Goal: Task Accomplishment & Management: Use online tool/utility

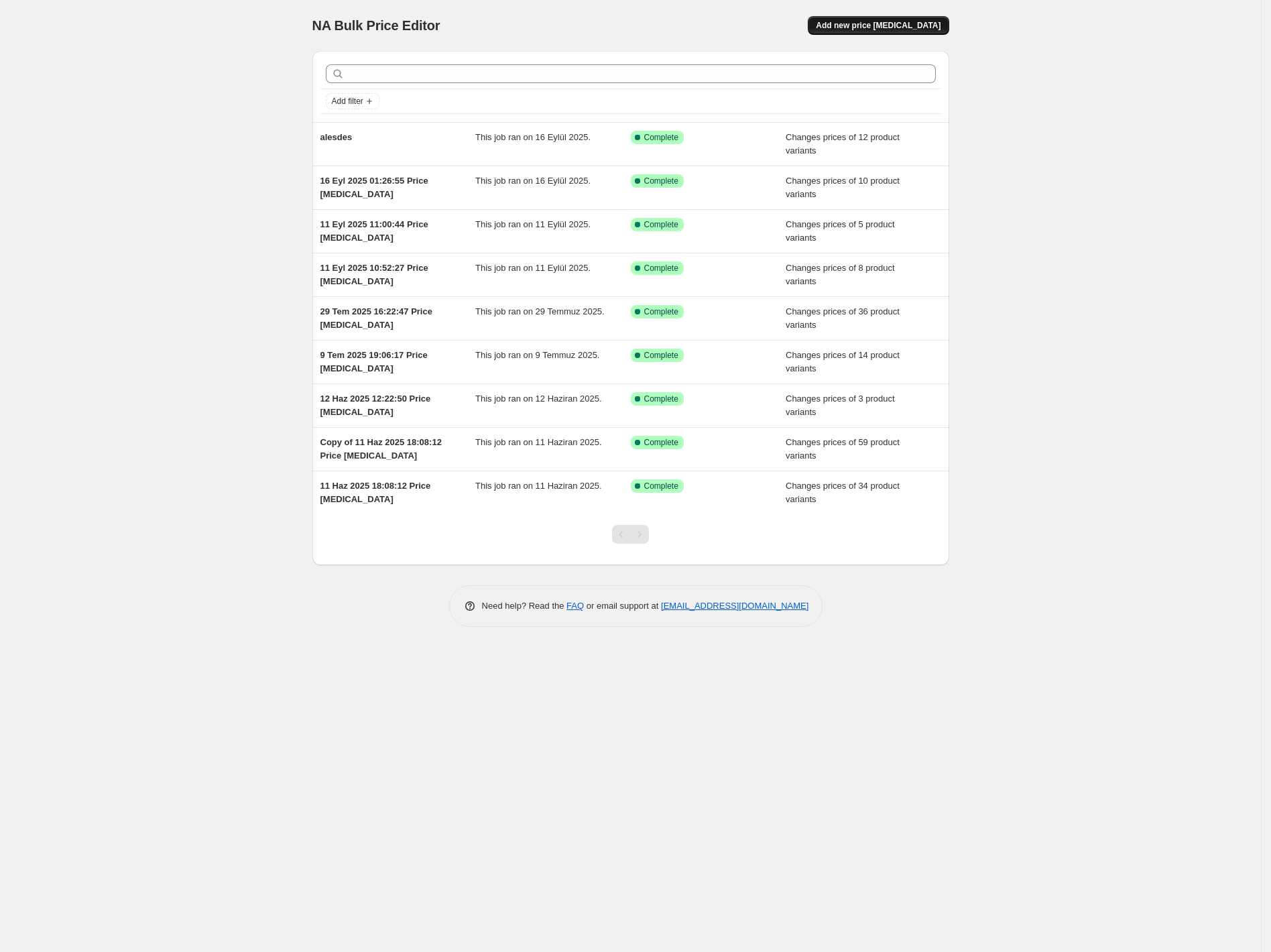
click at [884, 28] on span "Add new price change job" at bounding box center [877, 25] width 124 height 10
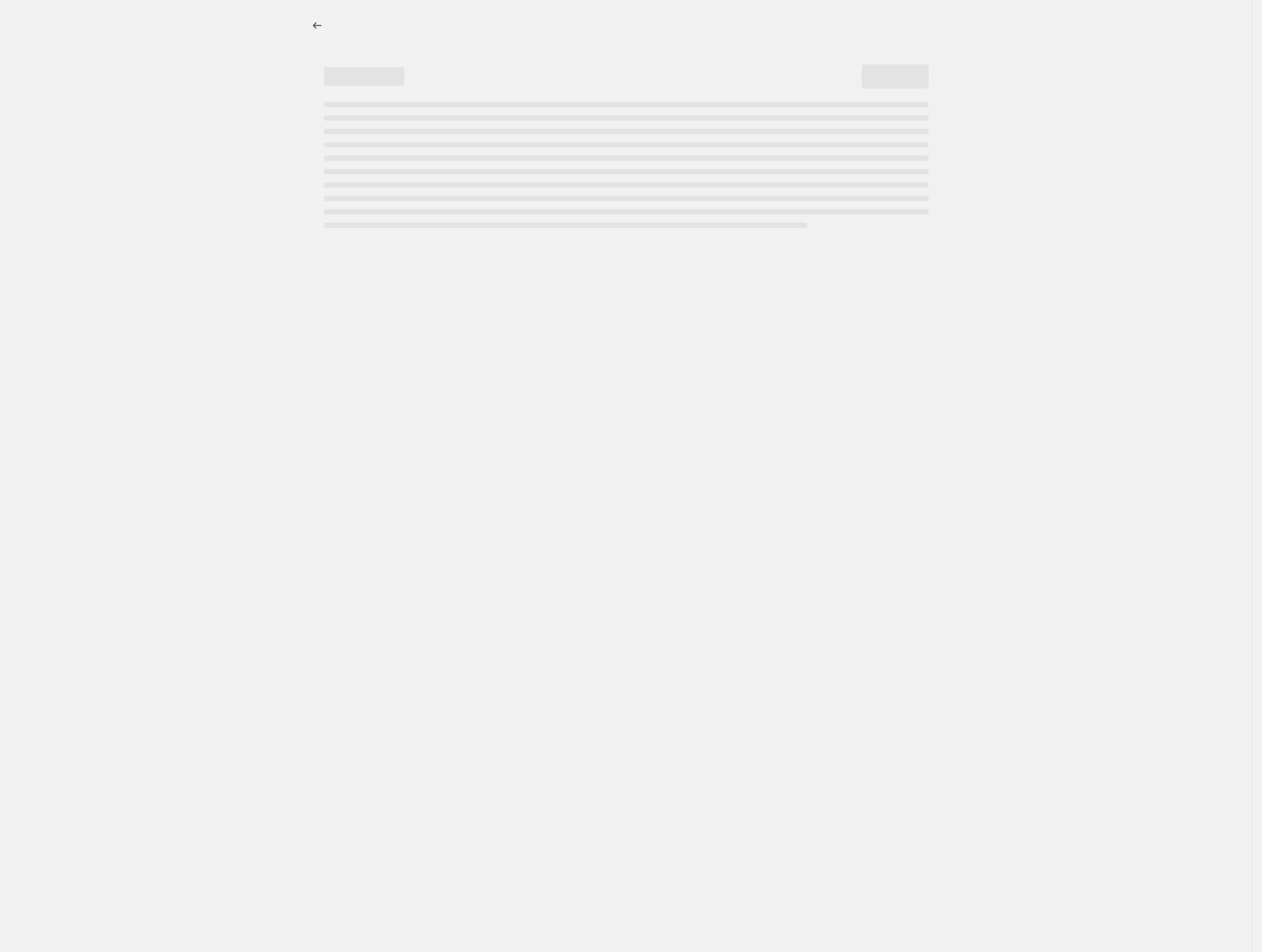
select select "percentage"
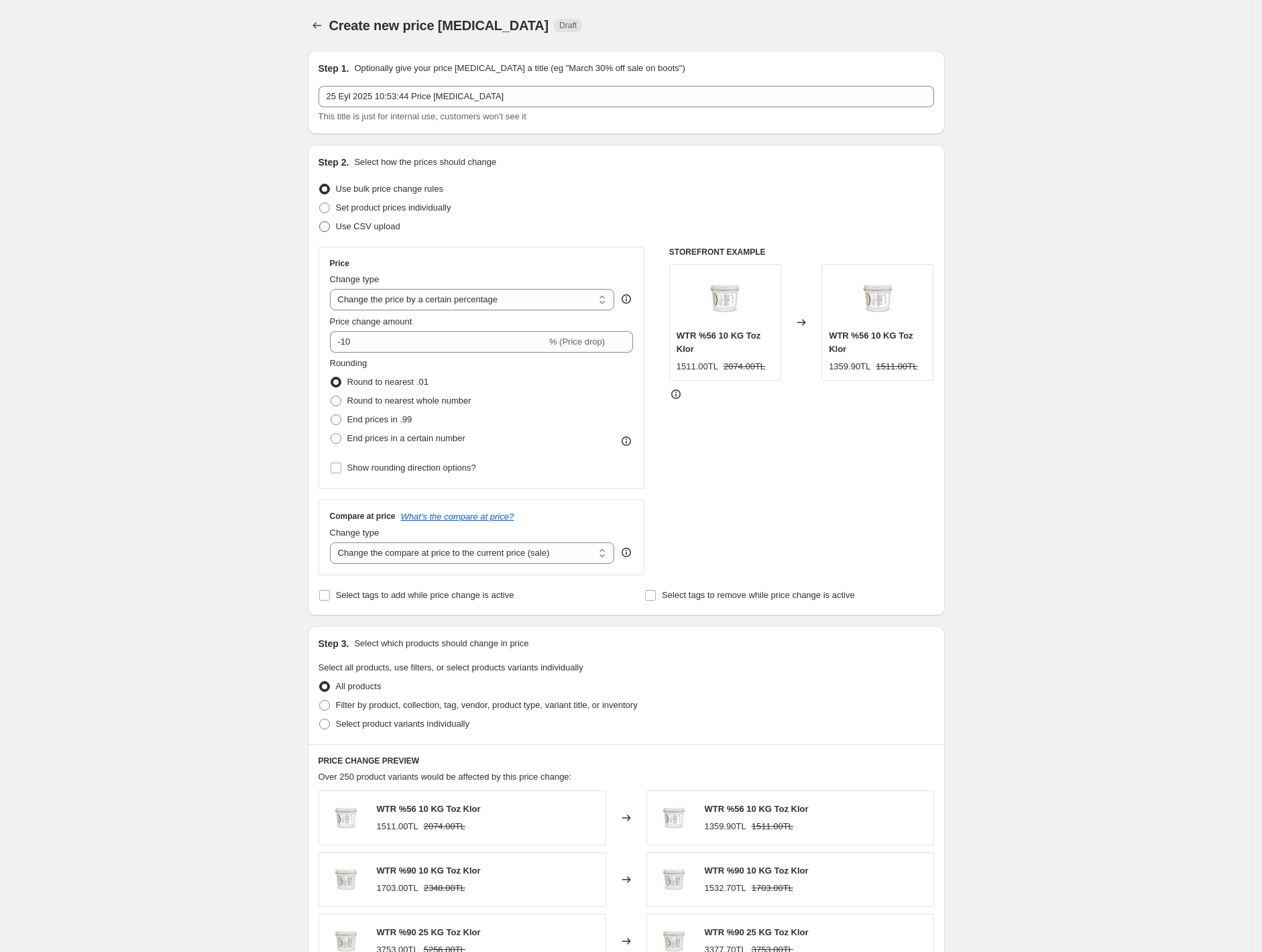
click at [370, 229] on span "Use CSV upload" at bounding box center [368, 226] width 65 height 10
click at [320, 222] on input "Use CSV upload" at bounding box center [319, 221] width 1 height 1
radio input "true"
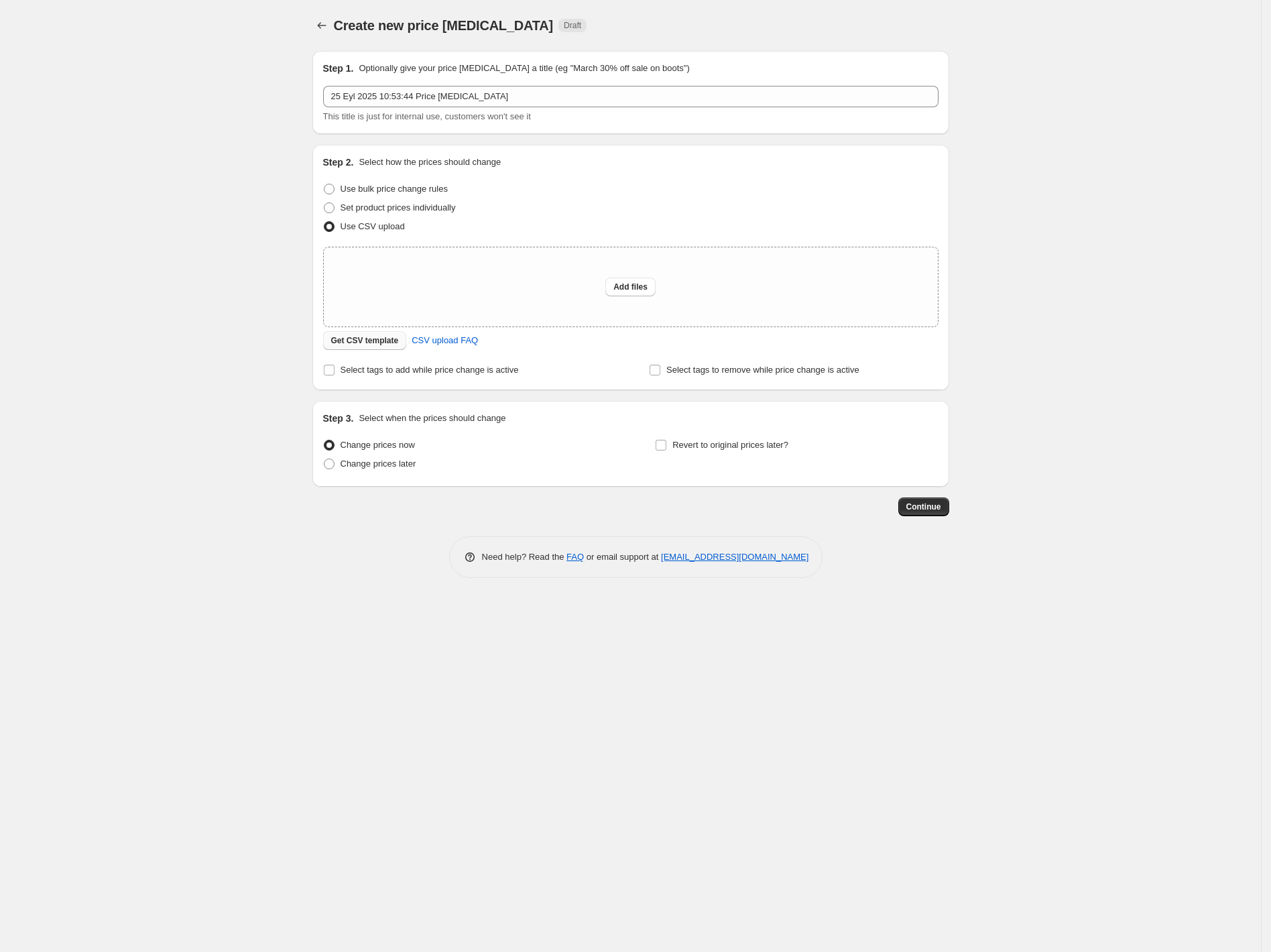
click at [373, 339] on span "Get CSV template" at bounding box center [364, 340] width 67 height 10
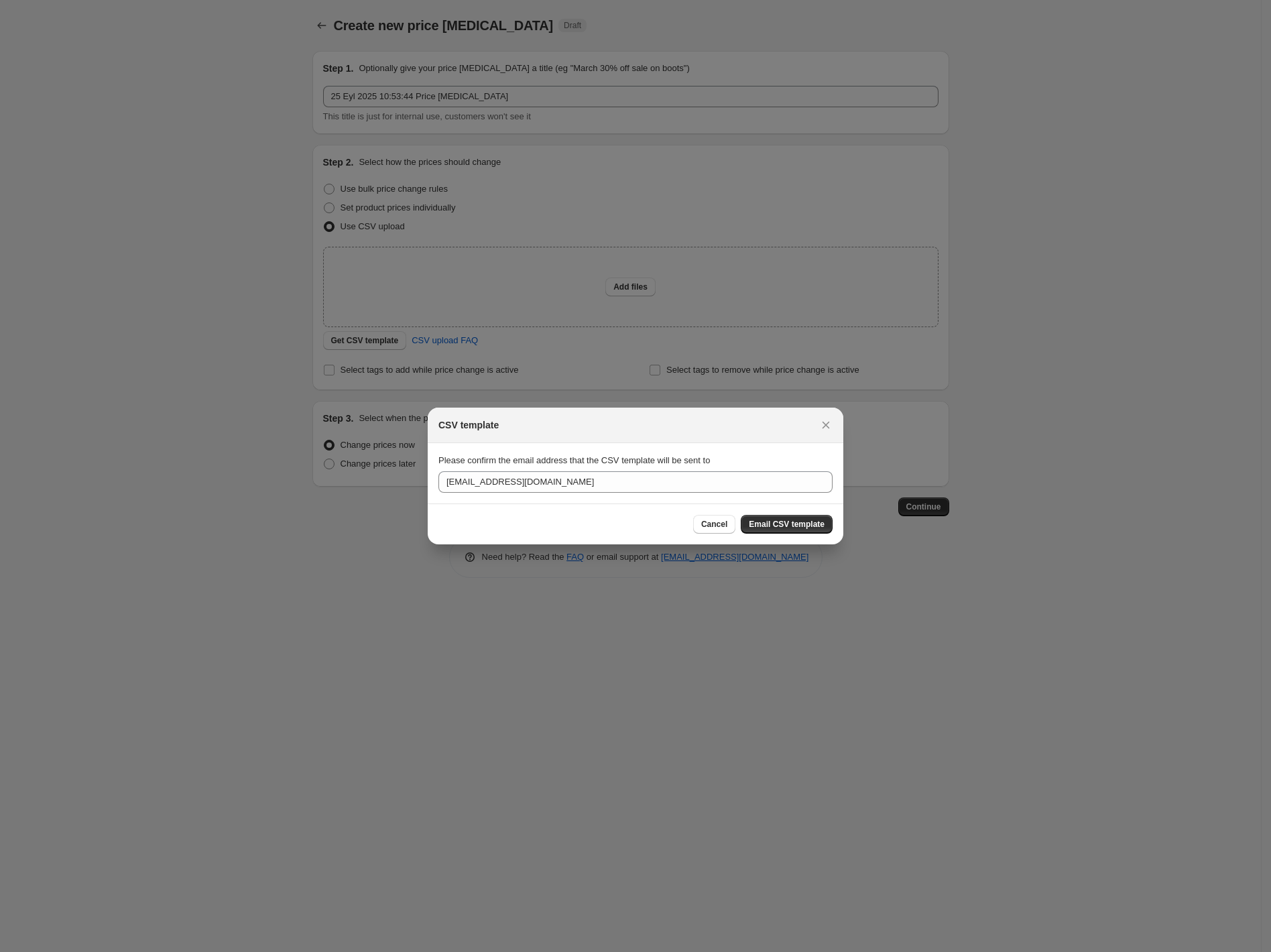
click at [710, 524] on span "Cancel" at bounding box center [715, 524] width 27 height 10
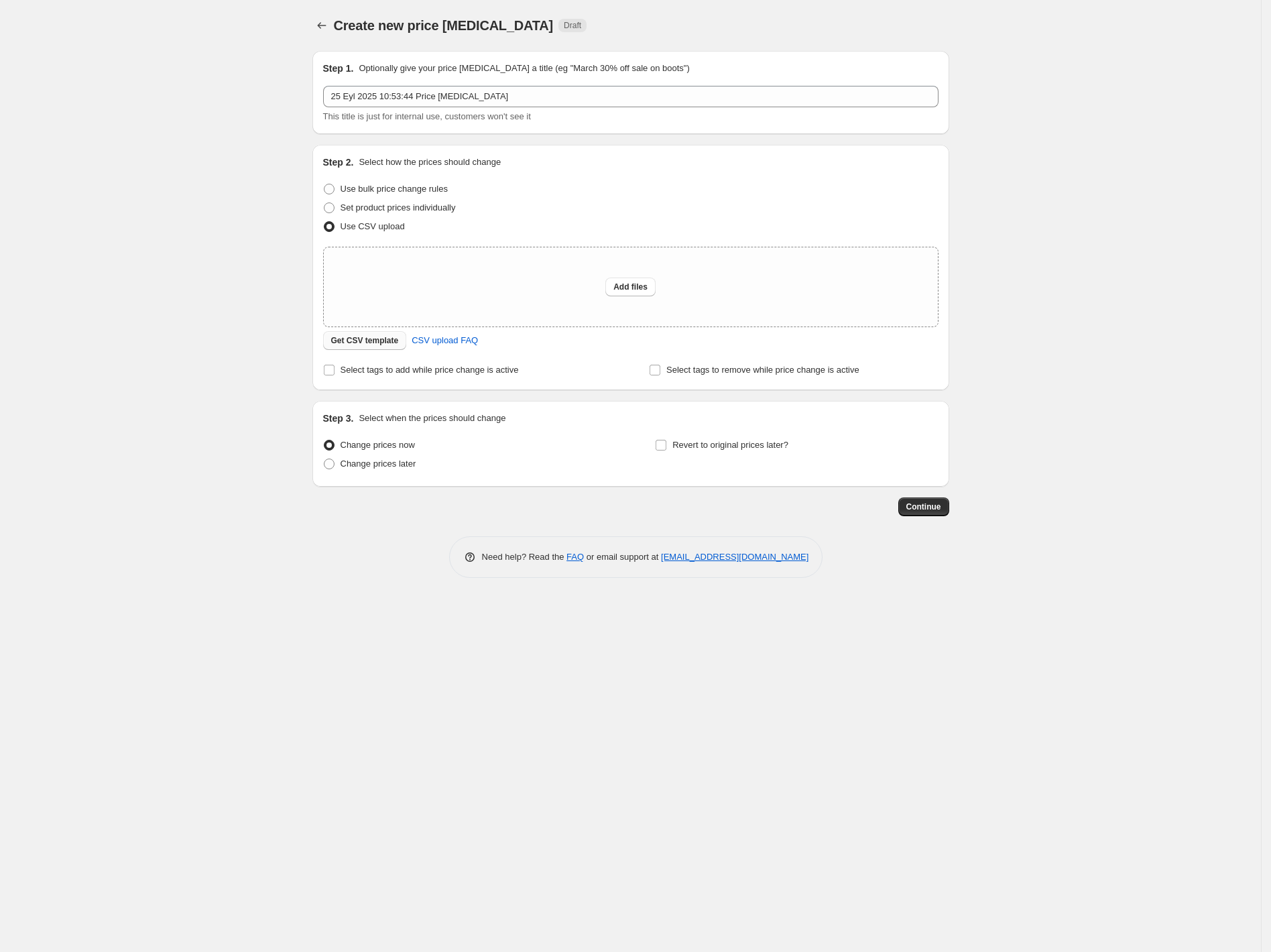
click at [389, 341] on span "Get CSV template" at bounding box center [364, 340] width 67 height 10
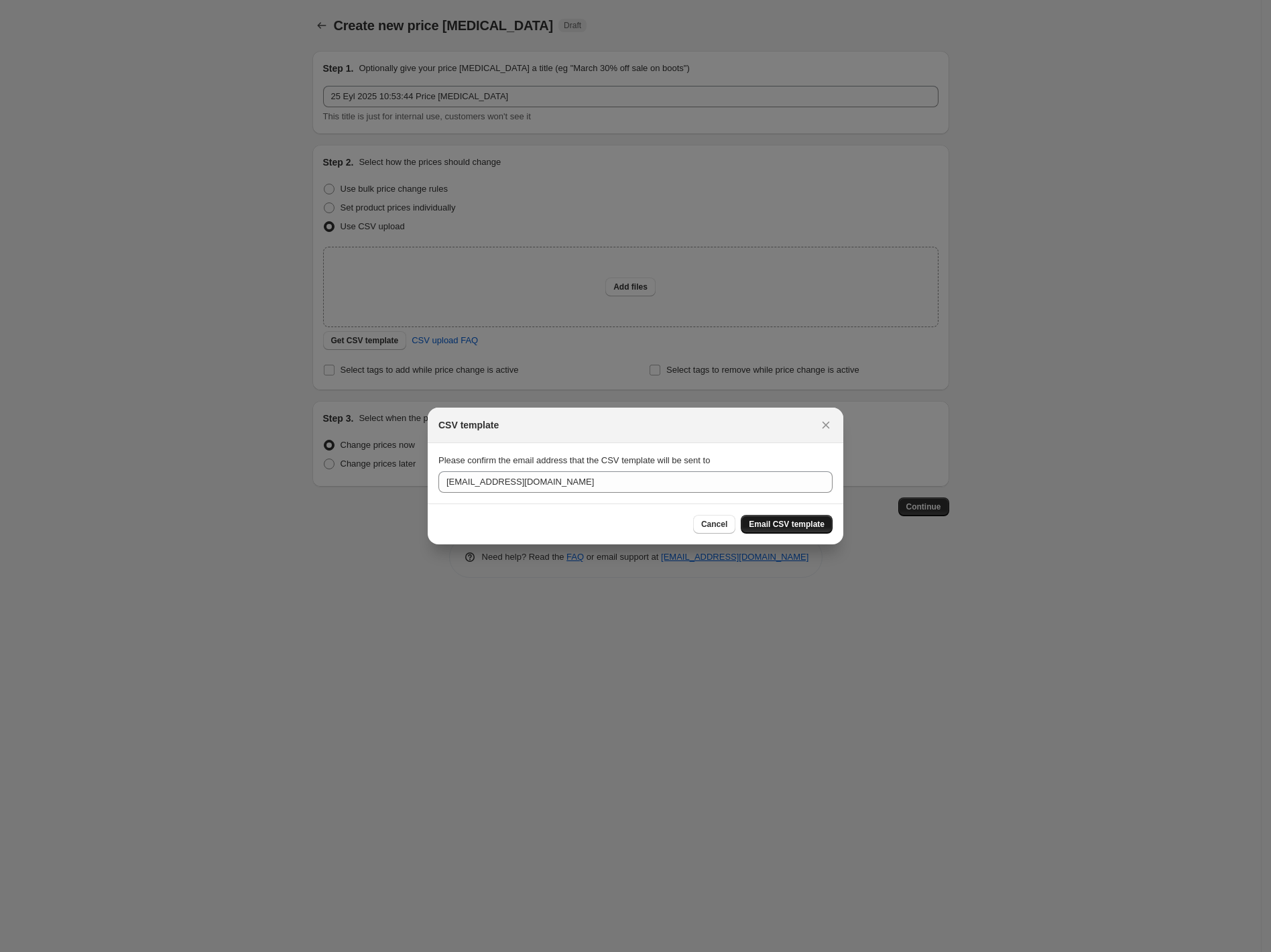
click at [775, 530] on button "Email CSV template" at bounding box center [786, 524] width 92 height 19
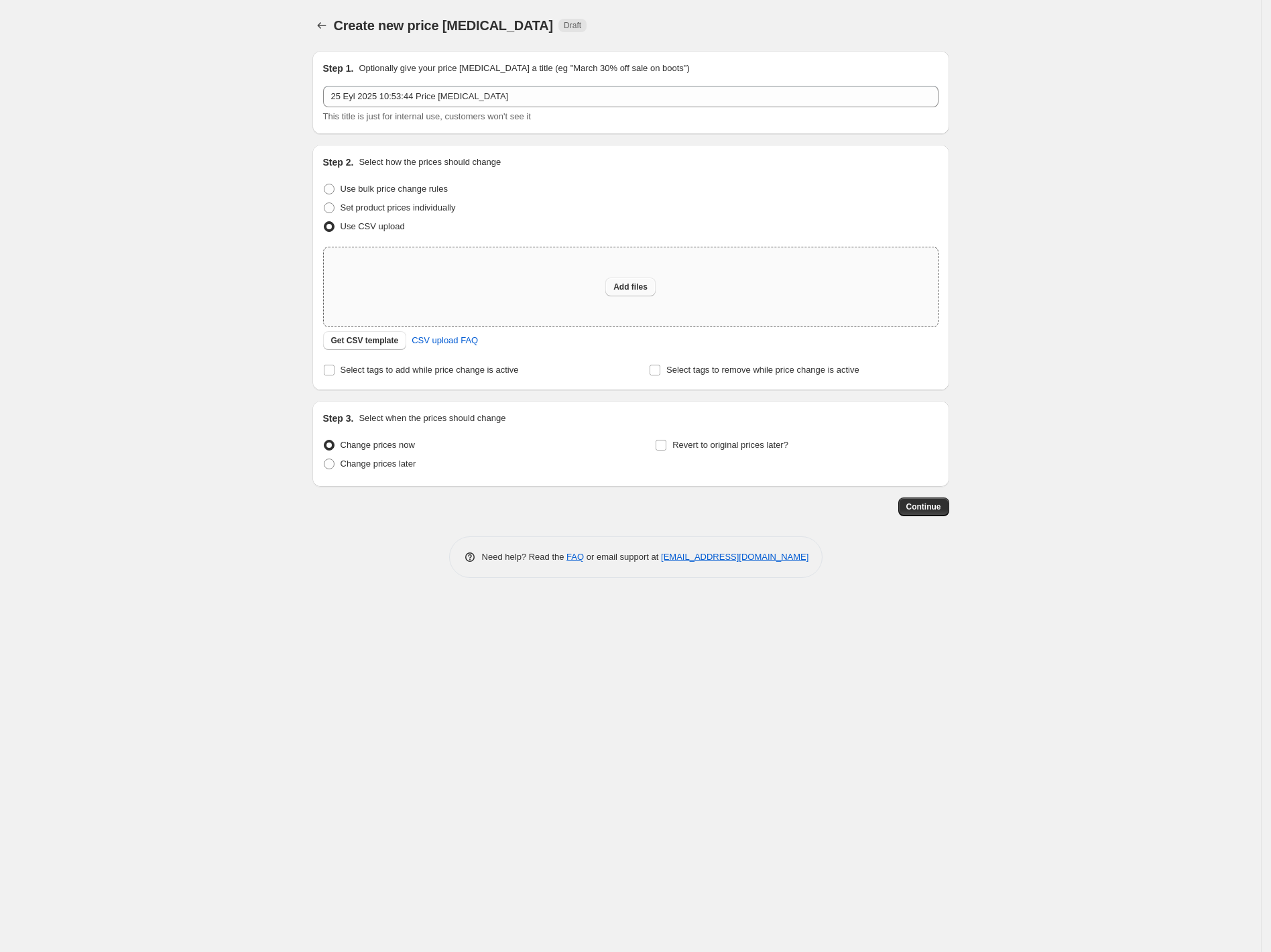
click at [640, 290] on span "Add files" at bounding box center [630, 287] width 34 height 10
type input "C:\fakepath\csv_template_user_58540.csv"
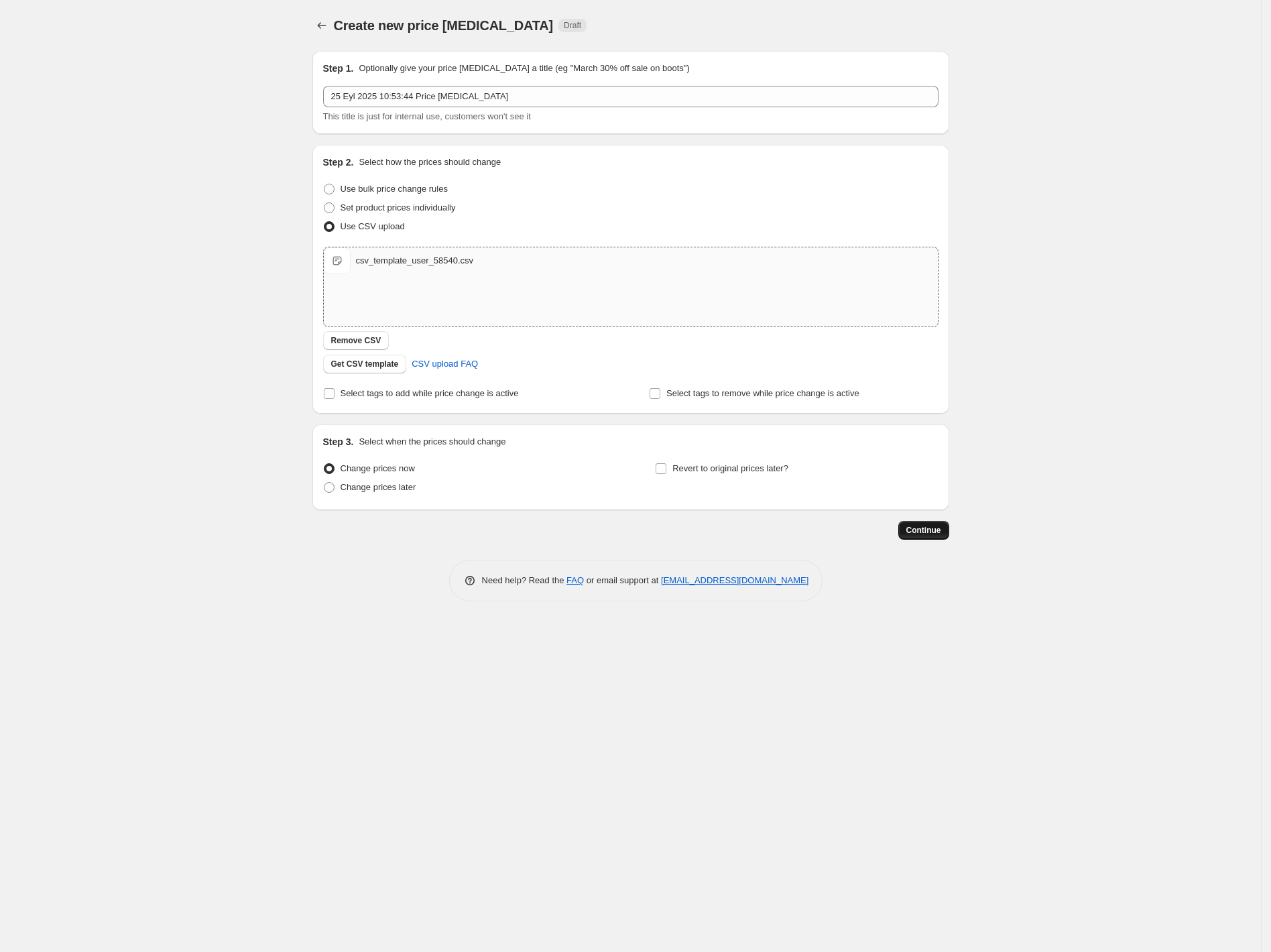
click at [921, 534] on button "Continue" at bounding box center [924, 531] width 51 height 19
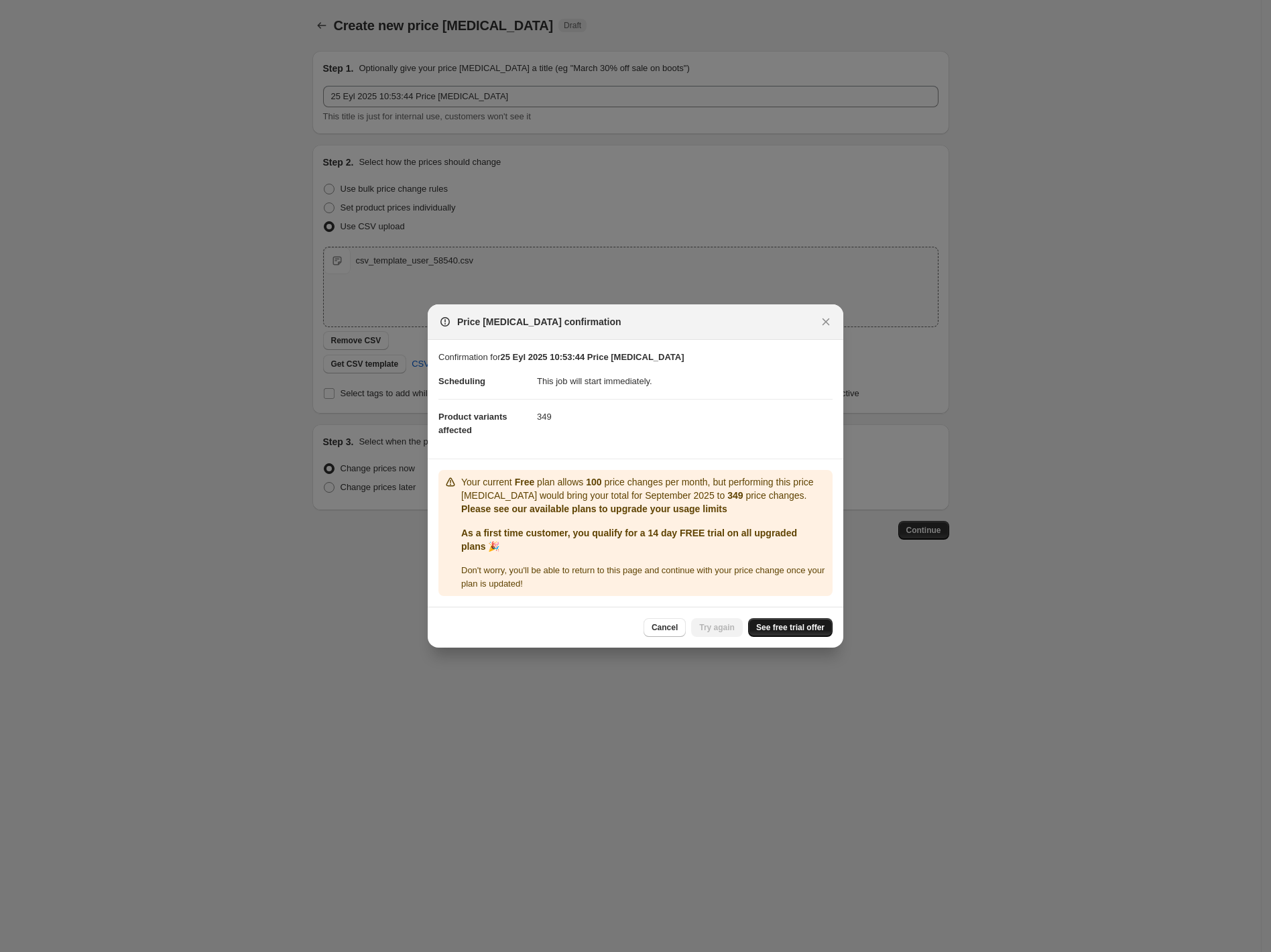
click at [781, 630] on span "See free trial offer" at bounding box center [791, 626] width 68 height 10
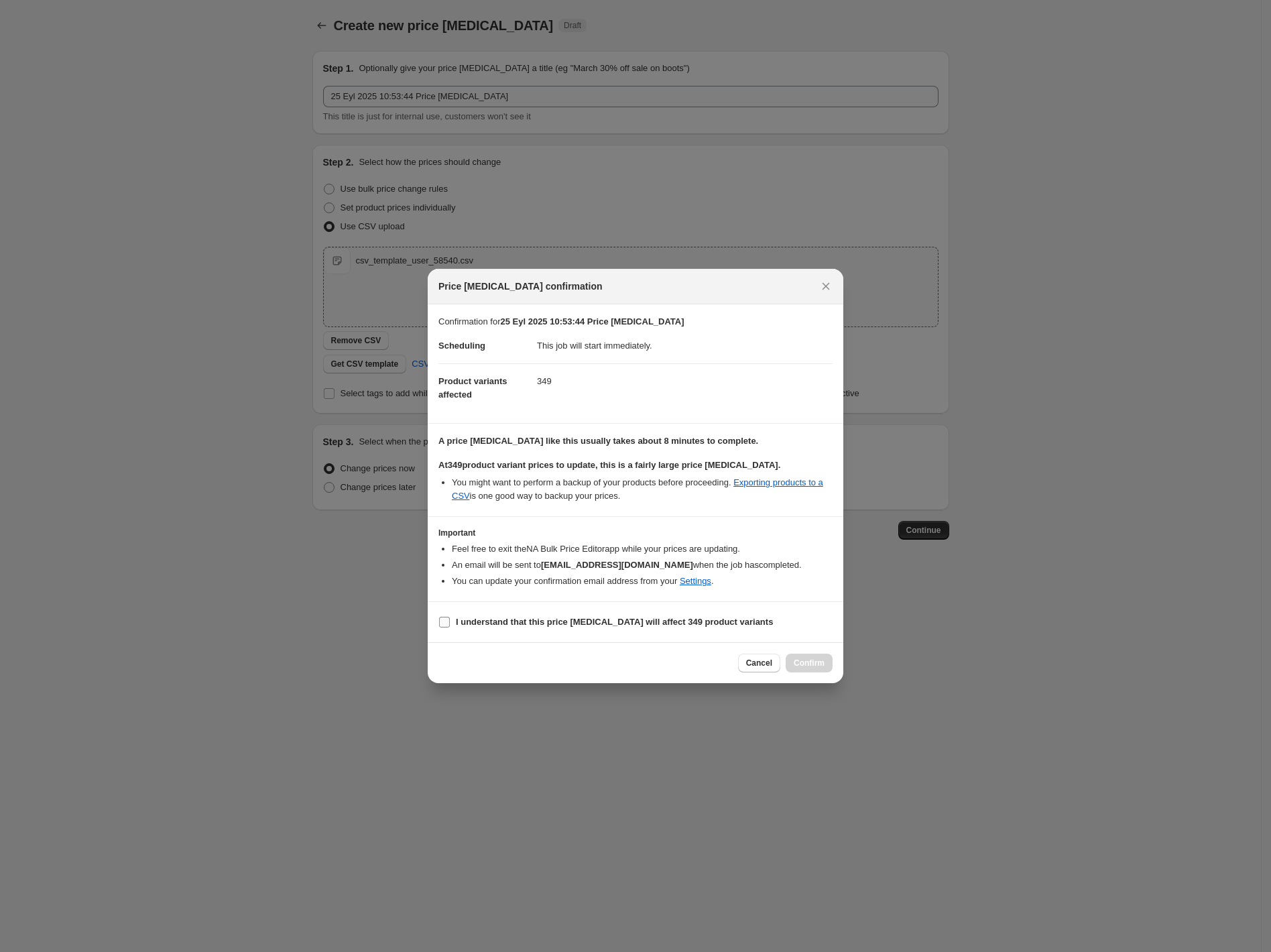
click at [635, 625] on b "I understand that this price [MEDICAL_DATA] will affect 349 product variants" at bounding box center [614, 622] width 317 height 10
click at [450, 625] on input "I understand that this price [MEDICAL_DATA] will affect 349 product variants" at bounding box center [444, 622] width 10 height 10
checkbox input "true"
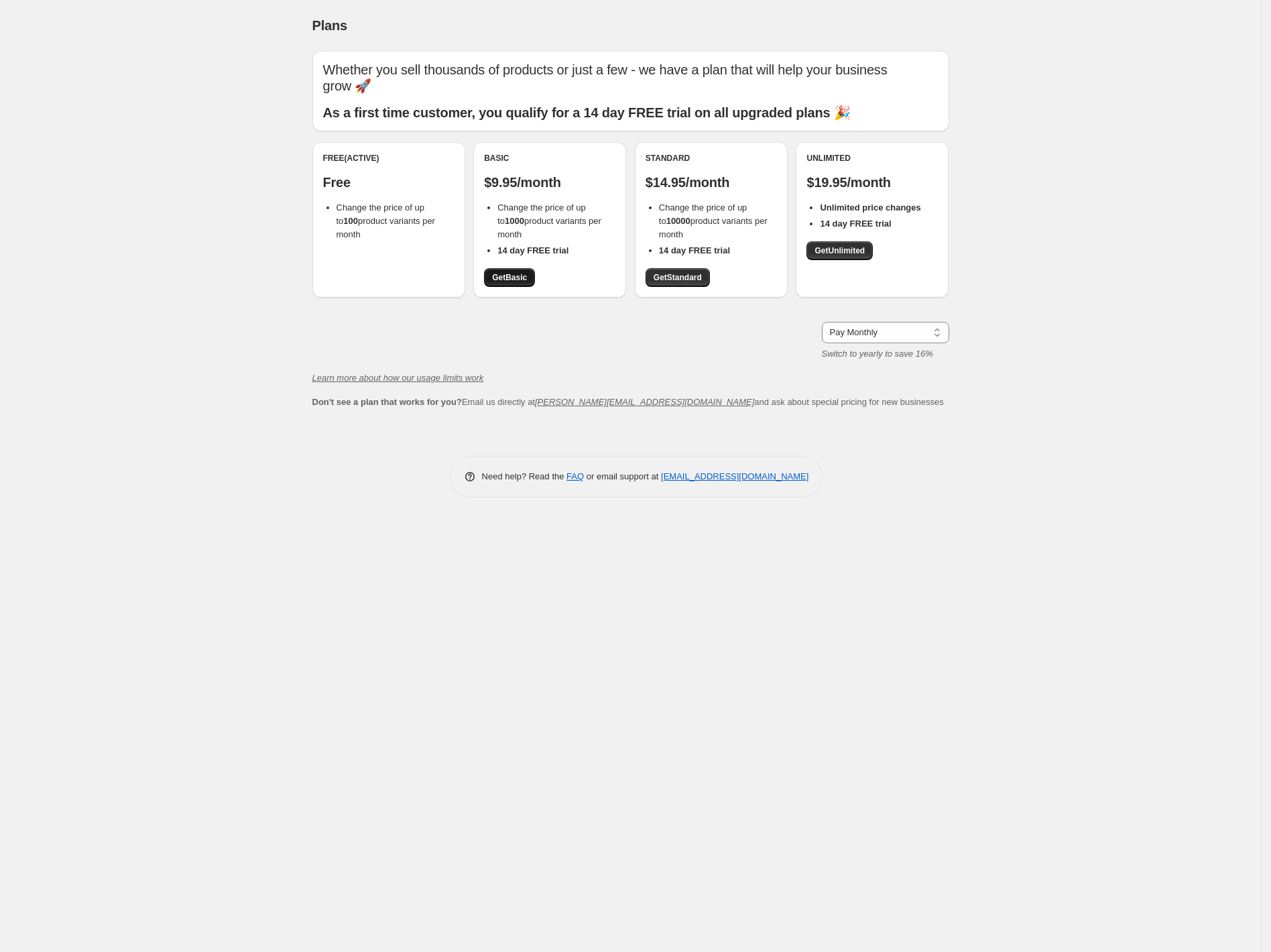
click at [527, 272] on span "Get Basic" at bounding box center [509, 277] width 35 height 10
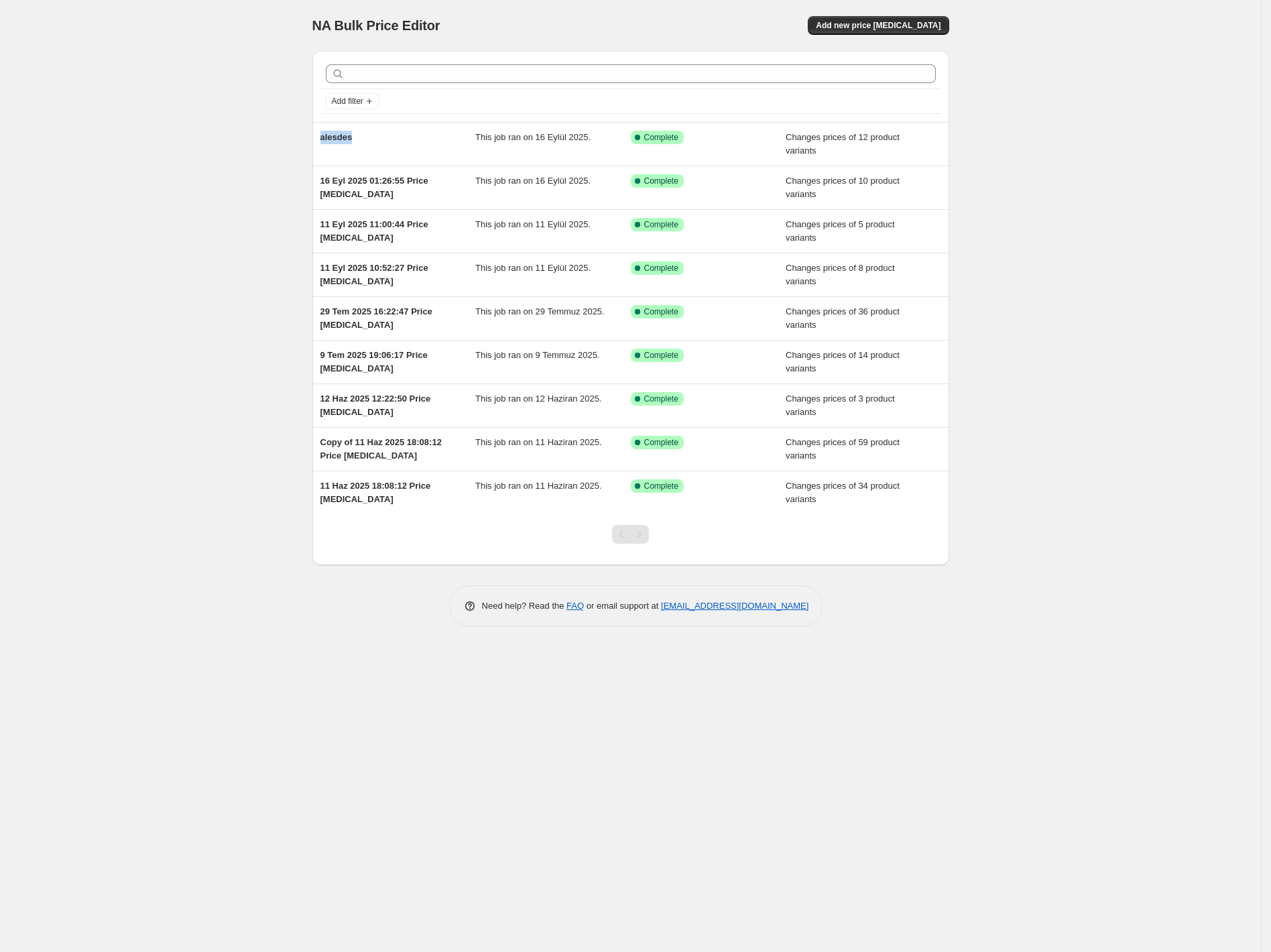
drag, startPoint x: 419, startPoint y: 147, endPoint x: 544, endPoint y: 59, distance: 152.9
click at [543, 60] on div "Add filter alesdes This job ran on 16 Eylül 2025. Success Complete Complete Cha…" at bounding box center [630, 308] width 637 height 514
click at [739, 51] on div "Add filter" at bounding box center [630, 86] width 637 height 71
click at [868, 30] on span "Add new price [MEDICAL_DATA]" at bounding box center [877, 25] width 124 height 10
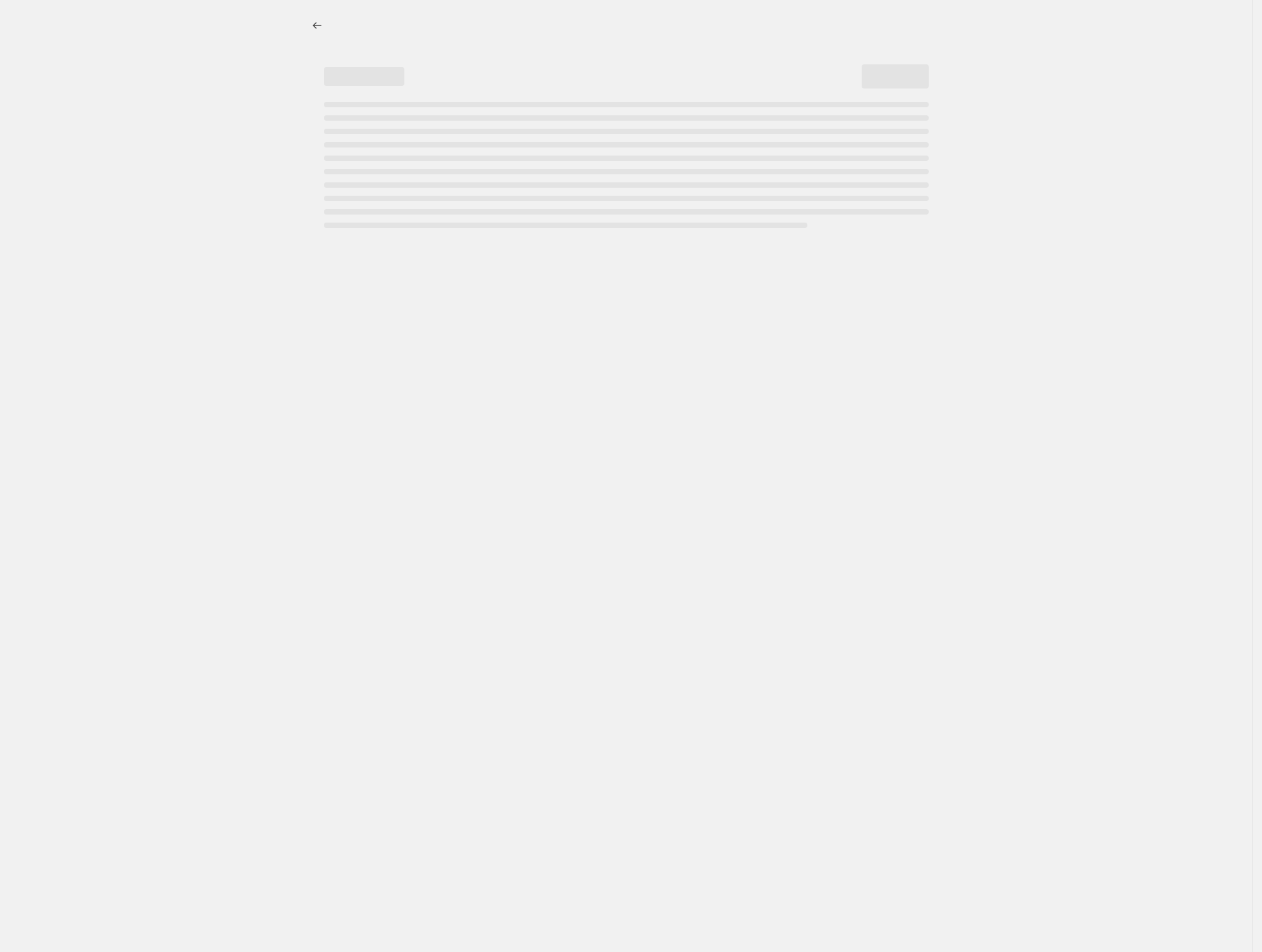
select select "percentage"
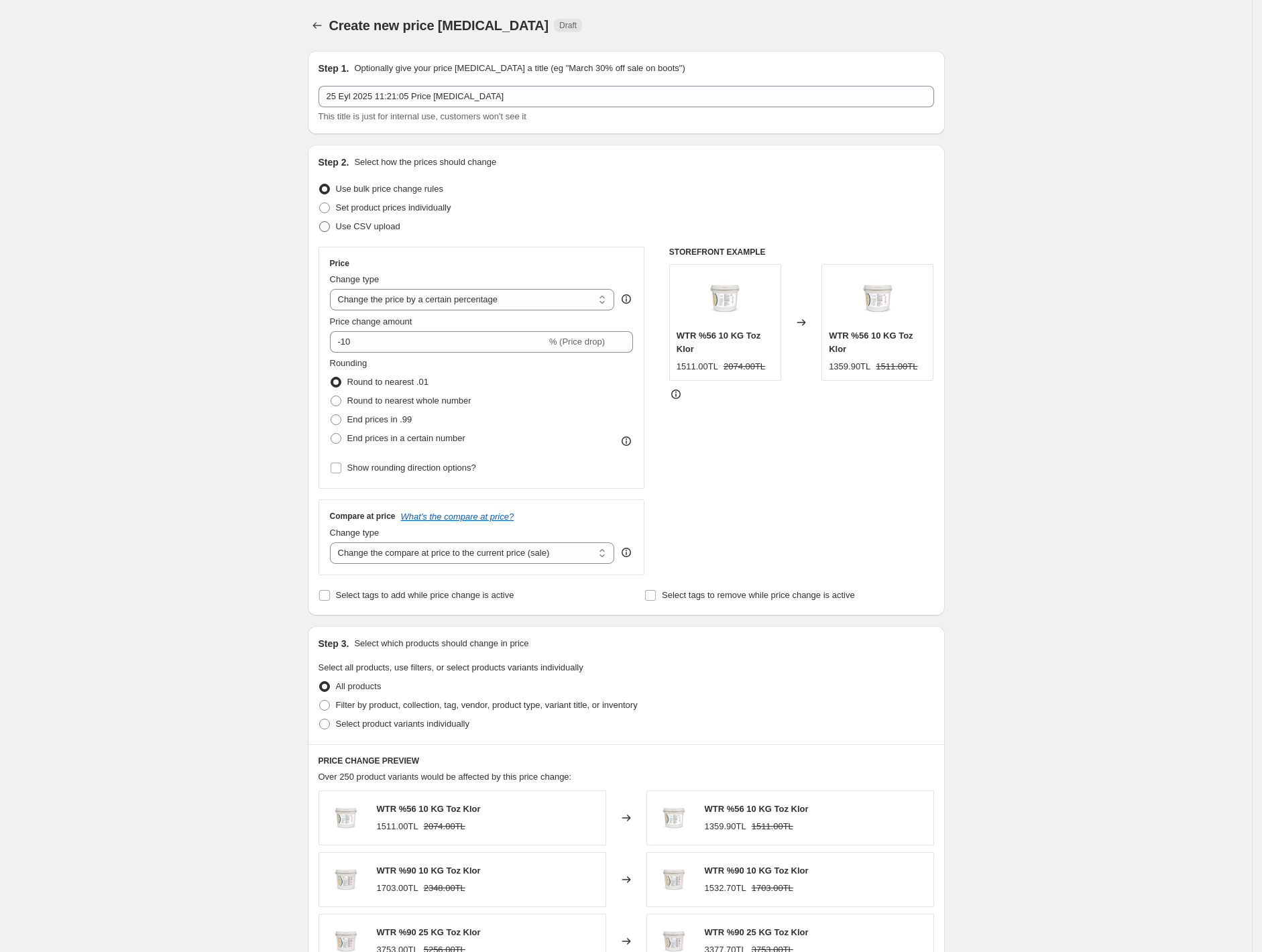
click at [373, 221] on span "Use CSV upload" at bounding box center [368, 226] width 65 height 10
click at [320, 221] on input "Use CSV upload" at bounding box center [319, 221] width 1 height 1
radio input "true"
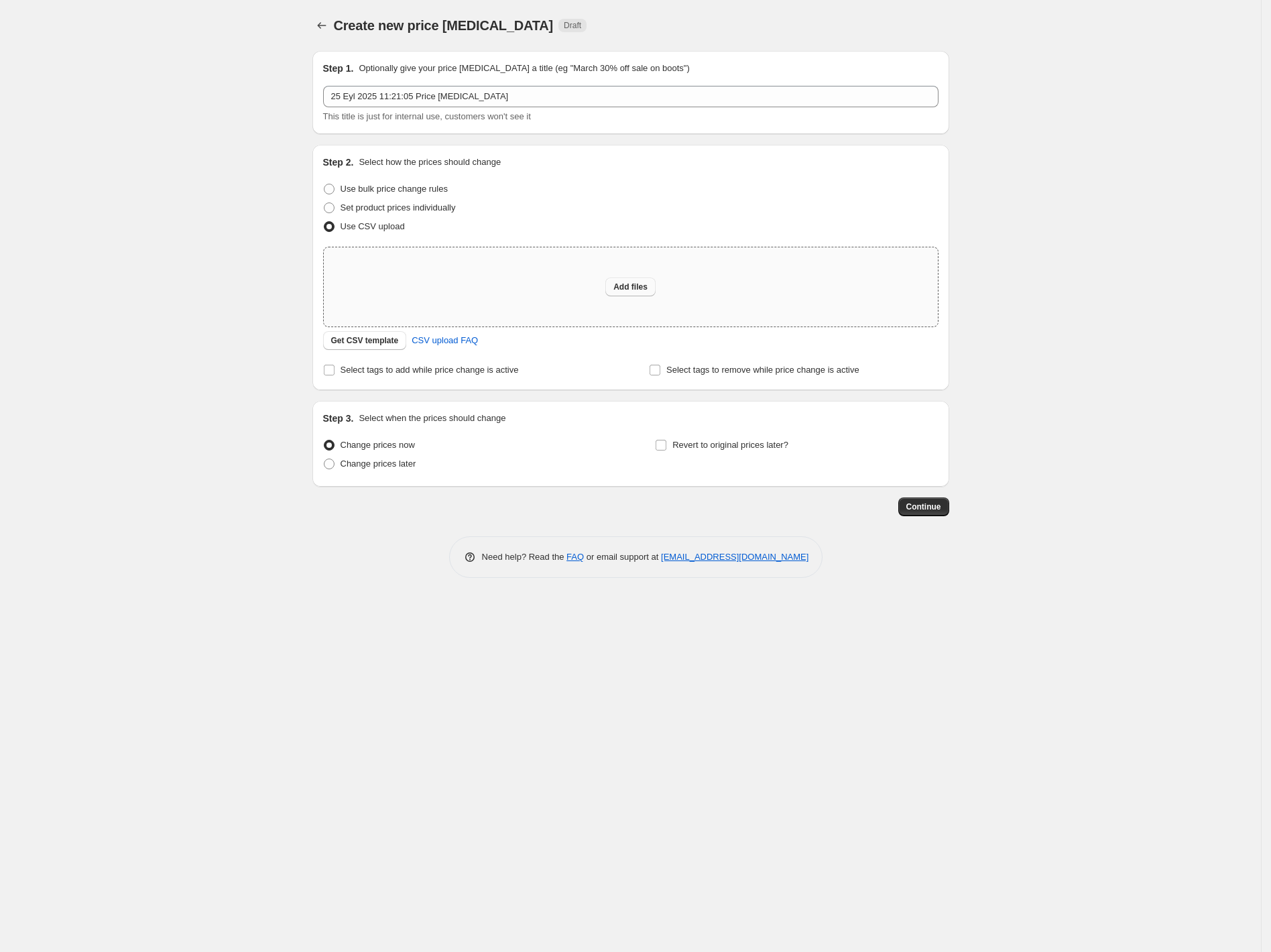
click at [632, 285] on span "Add files" at bounding box center [630, 287] width 34 height 10
type input "C:\fakepath\csv_template_user_58540.csv"
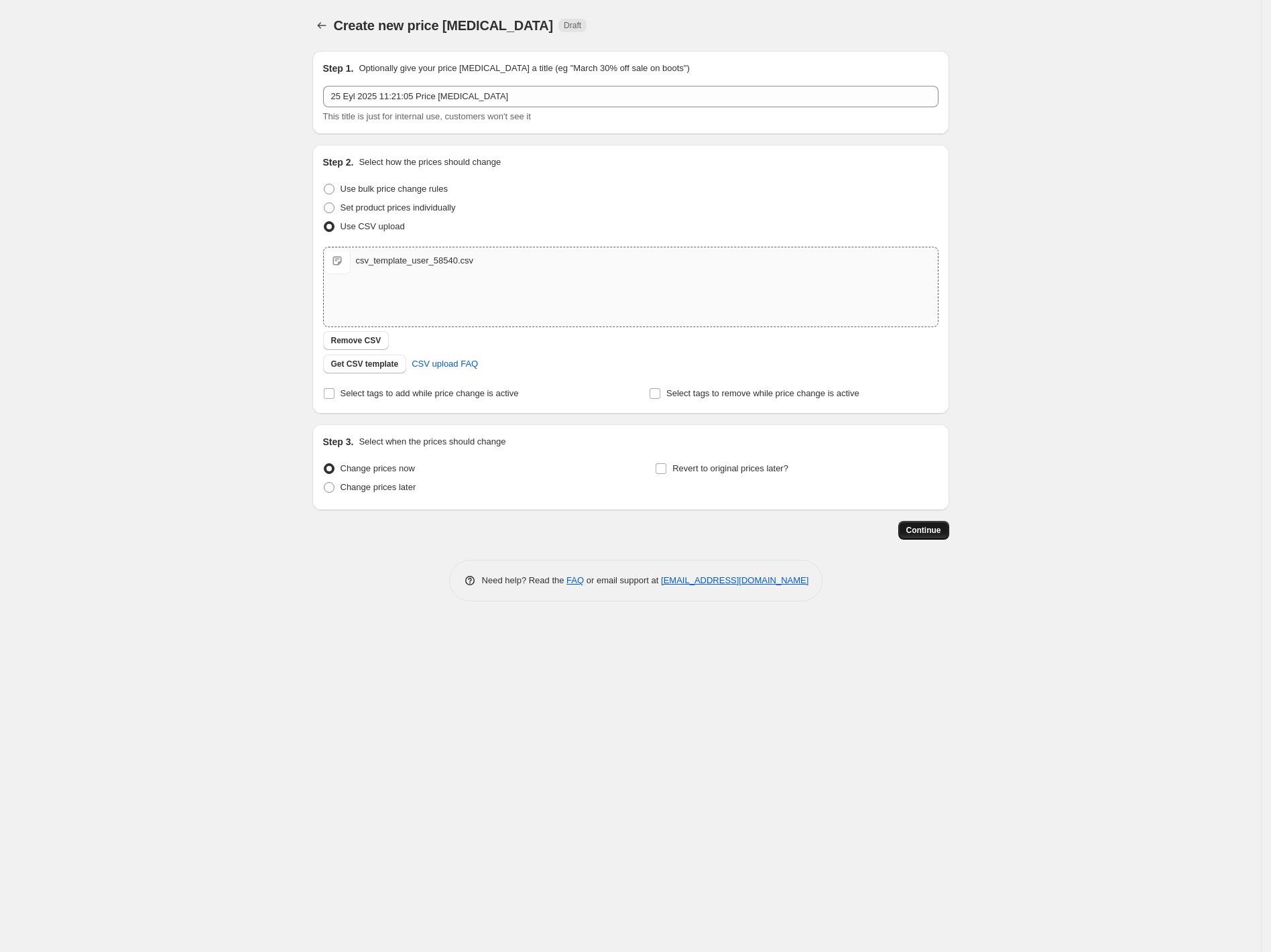
click at [928, 534] on span "Continue" at bounding box center [924, 530] width 35 height 10
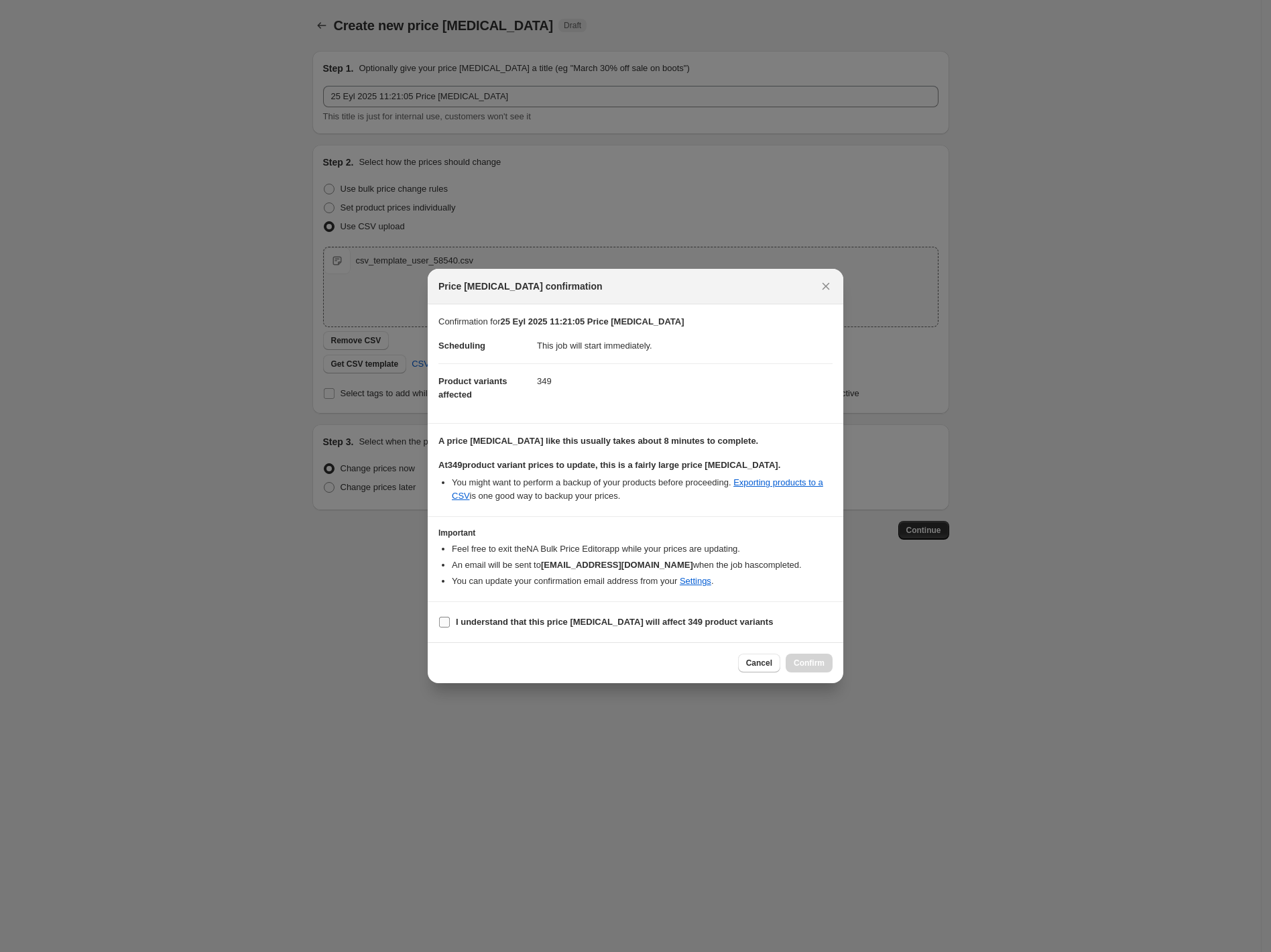
click at [505, 624] on b "I understand that this price [MEDICAL_DATA] will affect 349 product variants" at bounding box center [614, 622] width 317 height 10
click at [450, 624] on input "I understand that this price [MEDICAL_DATA] will affect 349 product variants" at bounding box center [444, 622] width 10 height 10
checkbox input "true"
click at [800, 657] on button "Confirm" at bounding box center [809, 663] width 47 height 19
